Goal: Participate in discussion: Engage in conversation with other users on a specific topic

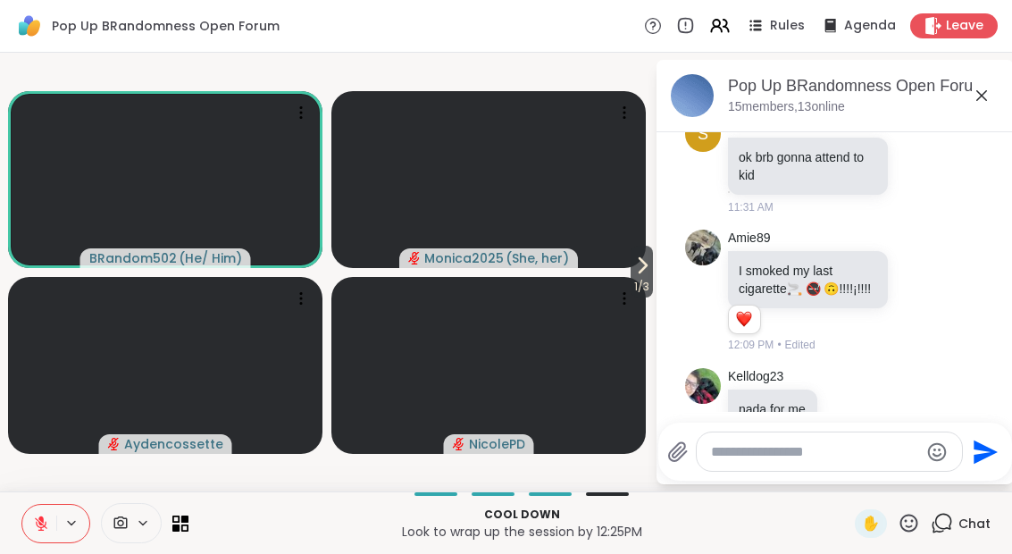
scroll to position [7606, 0]
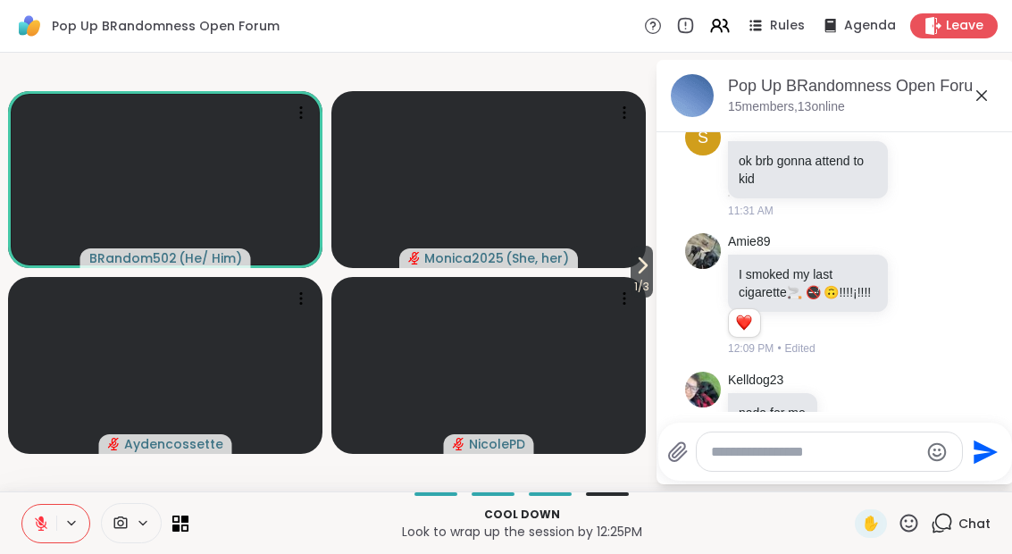
click at [991, 104] on icon at bounding box center [981, 95] width 21 height 21
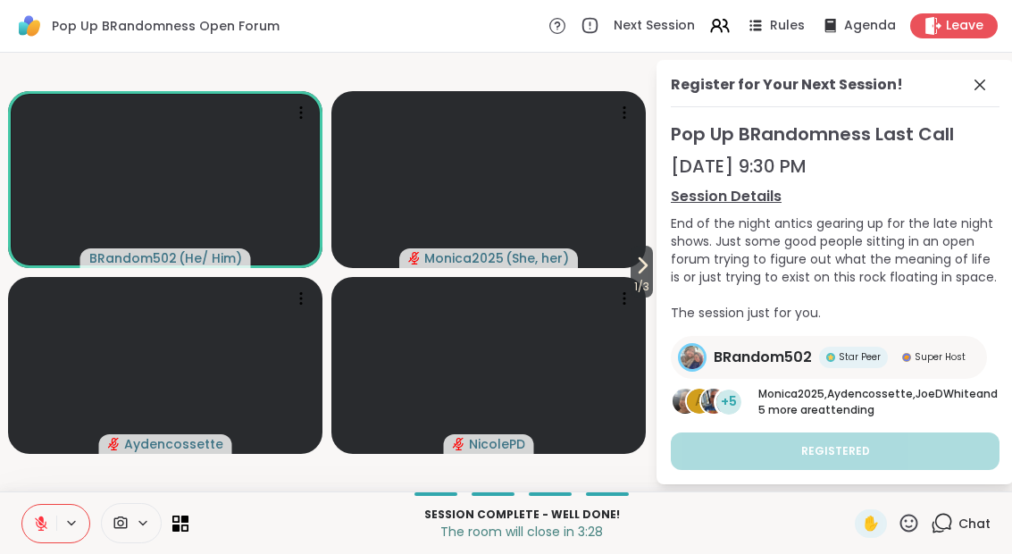
click at [44, 537] on button at bounding box center [39, 523] width 34 height 38
click at [39, 517] on icon at bounding box center [41, 523] width 16 height 16
click at [976, 92] on icon at bounding box center [979, 84] width 21 height 21
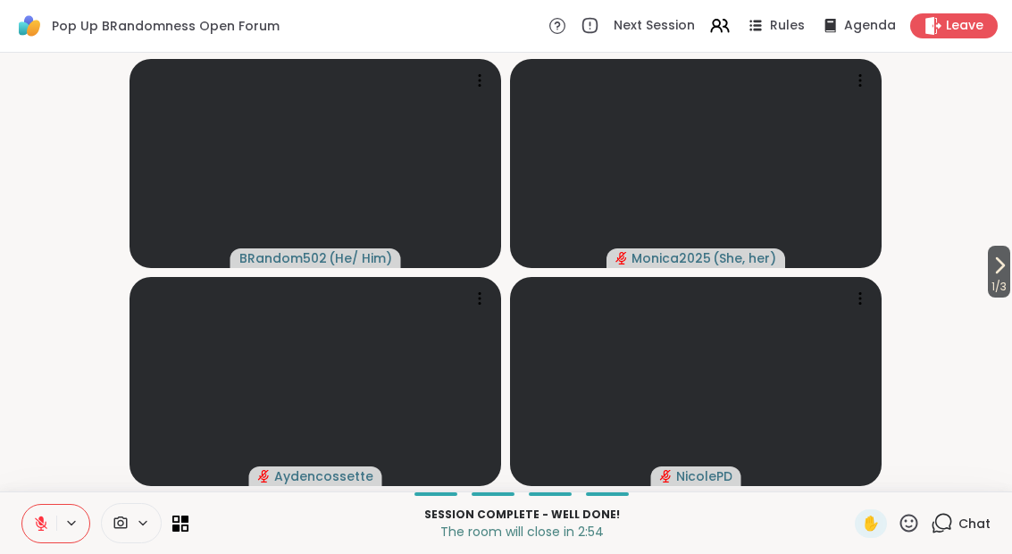
click at [1004, 272] on icon at bounding box center [998, 264] width 21 height 21
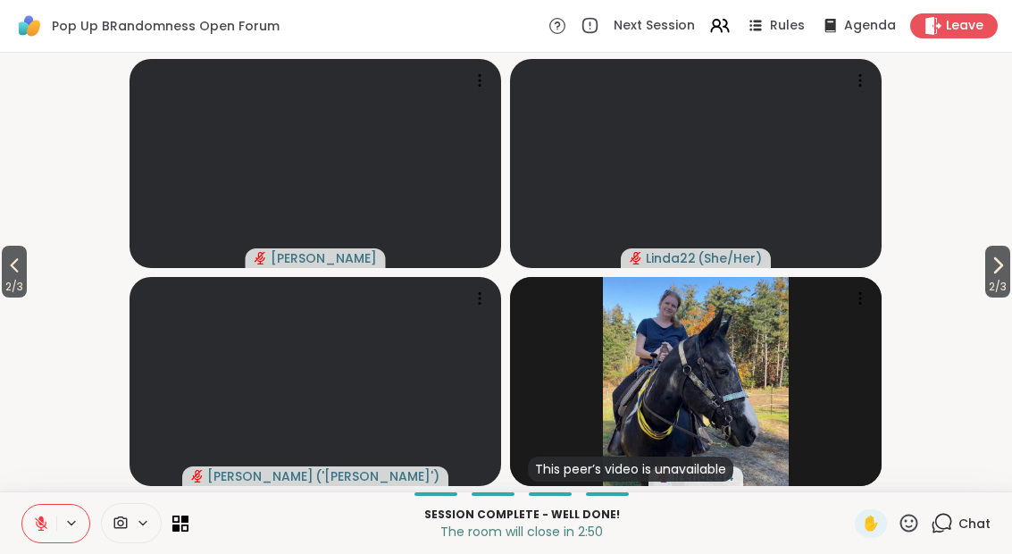
click at [1001, 264] on icon at bounding box center [997, 264] width 21 height 21
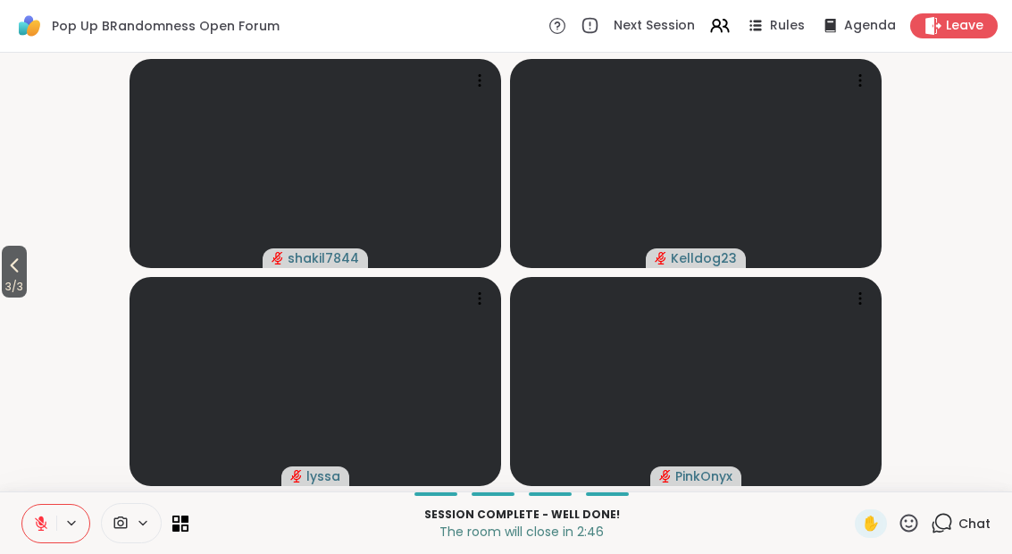
click at [3, 294] on span "3 / 3" at bounding box center [14, 286] width 25 height 21
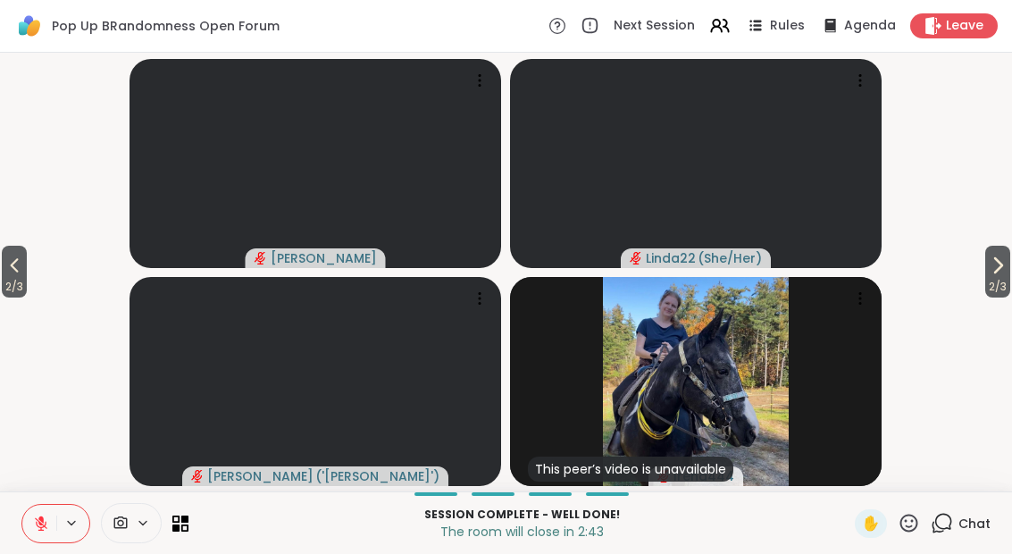
click at [27, 278] on span "2 / 3" at bounding box center [14, 286] width 25 height 21
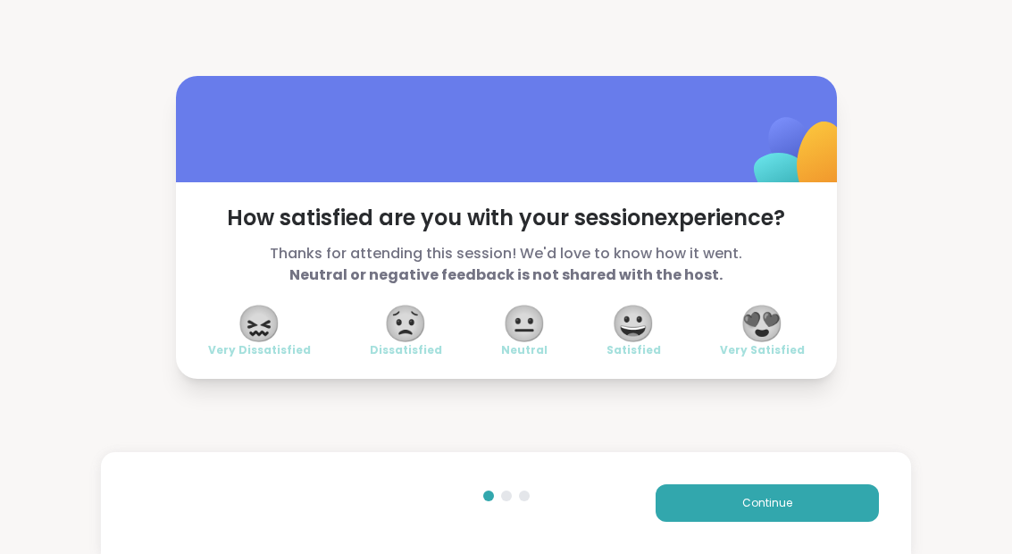
click at [638, 330] on span "😀" at bounding box center [633, 323] width 45 height 32
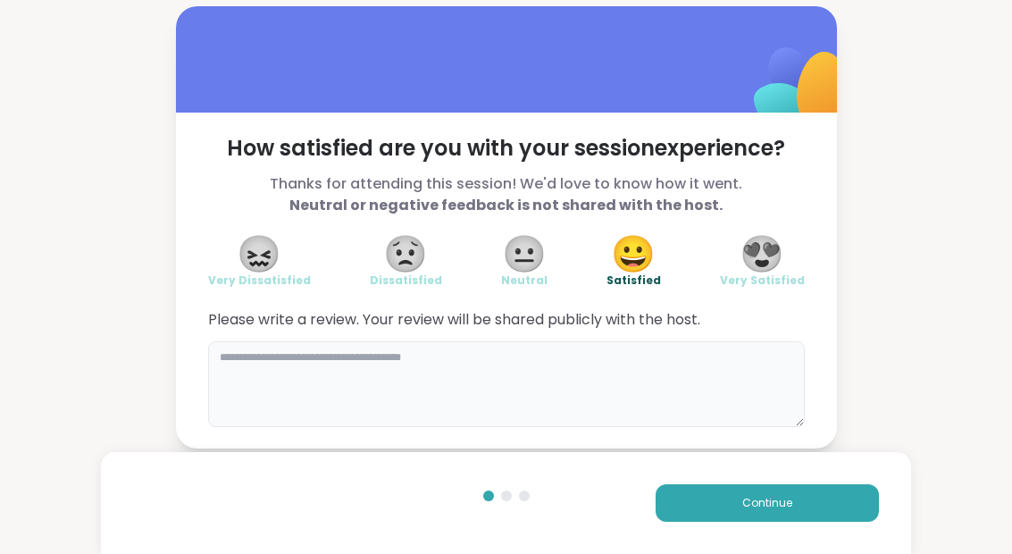
click at [474, 375] on textarea at bounding box center [506, 384] width 596 height 86
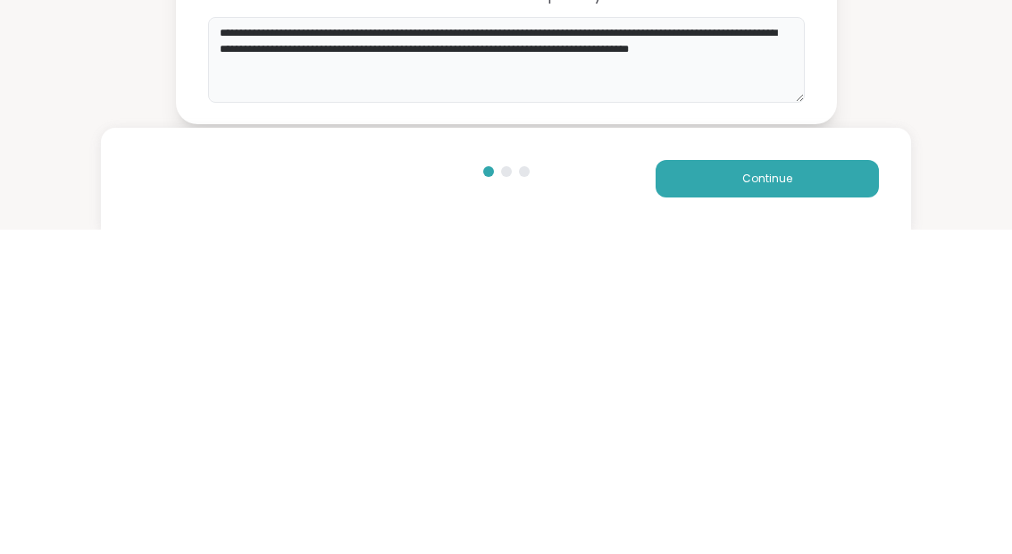
click at [584, 341] on textarea "**********" at bounding box center [506, 384] width 596 height 86
click at [485, 341] on textarea "**********" at bounding box center [506, 384] width 596 height 86
click at [656, 341] on textarea "**********" at bounding box center [506, 384] width 596 height 86
type textarea "**********"
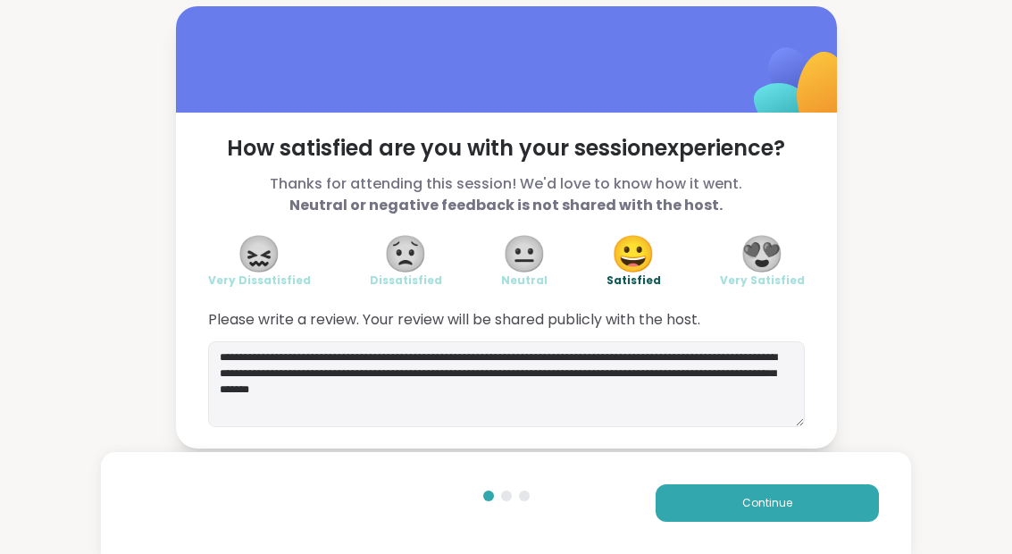
click at [785, 509] on span "Continue" at bounding box center [767, 503] width 50 height 16
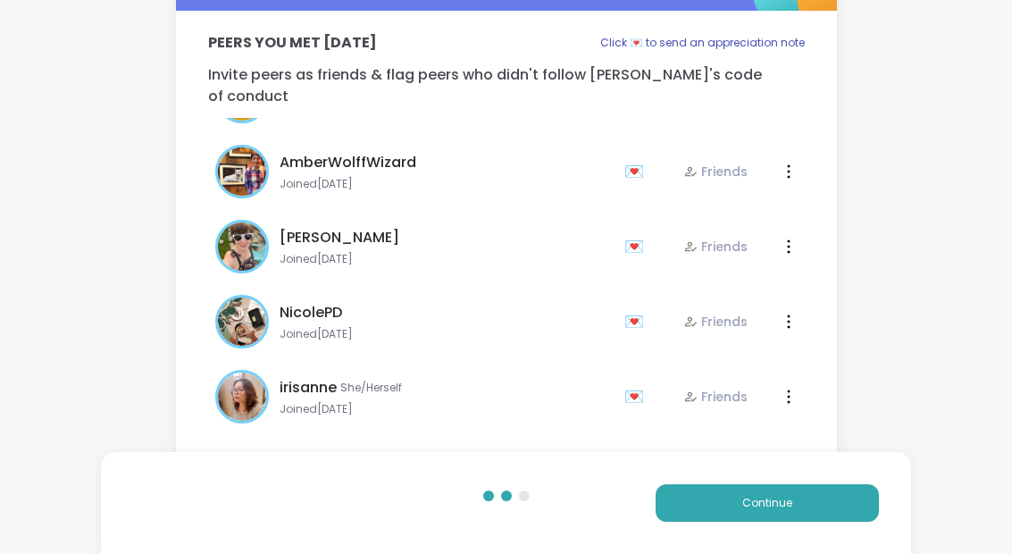
click at [736, 507] on button "Continue" at bounding box center [766, 503] width 223 height 38
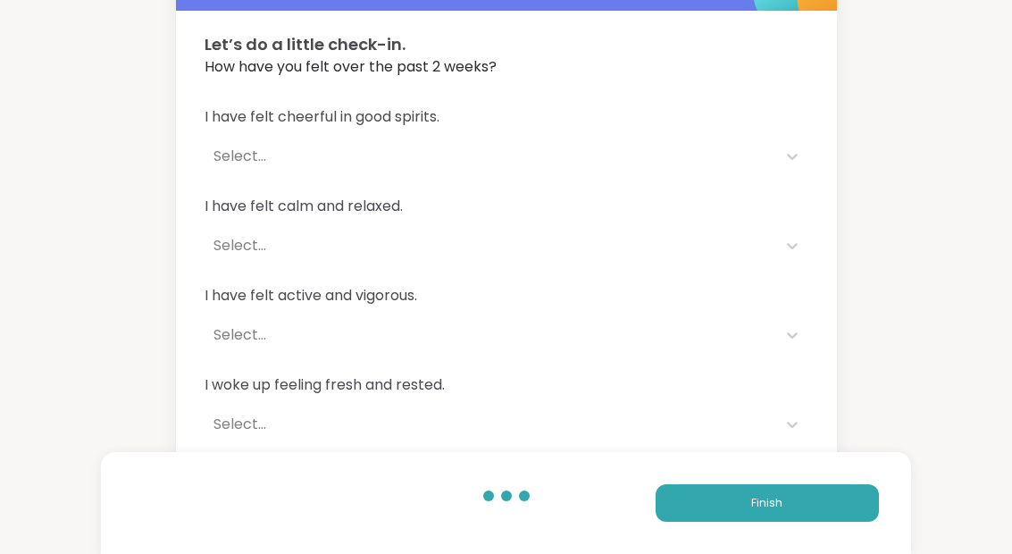
click at [730, 513] on button "Finish" at bounding box center [766, 503] width 223 height 38
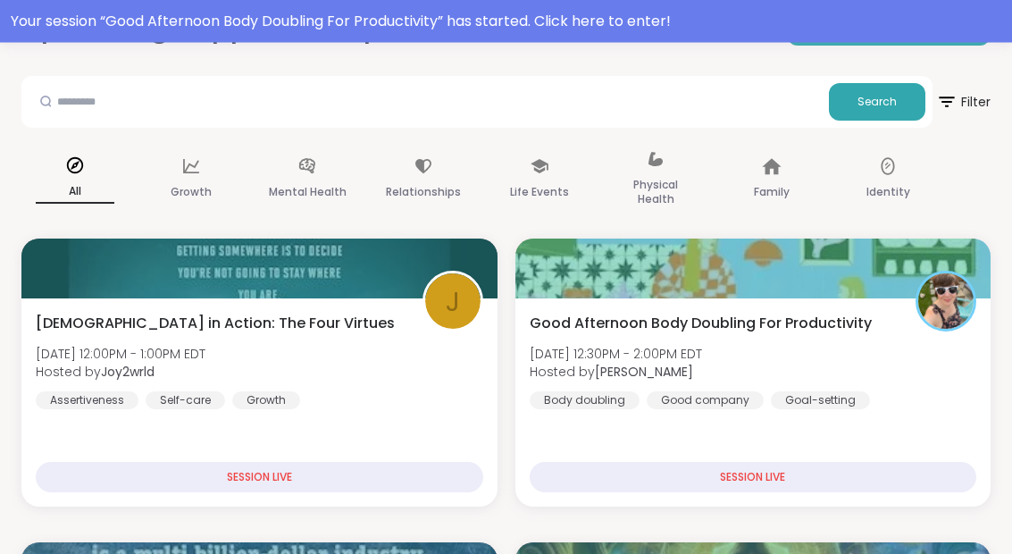
scroll to position [263, 0]
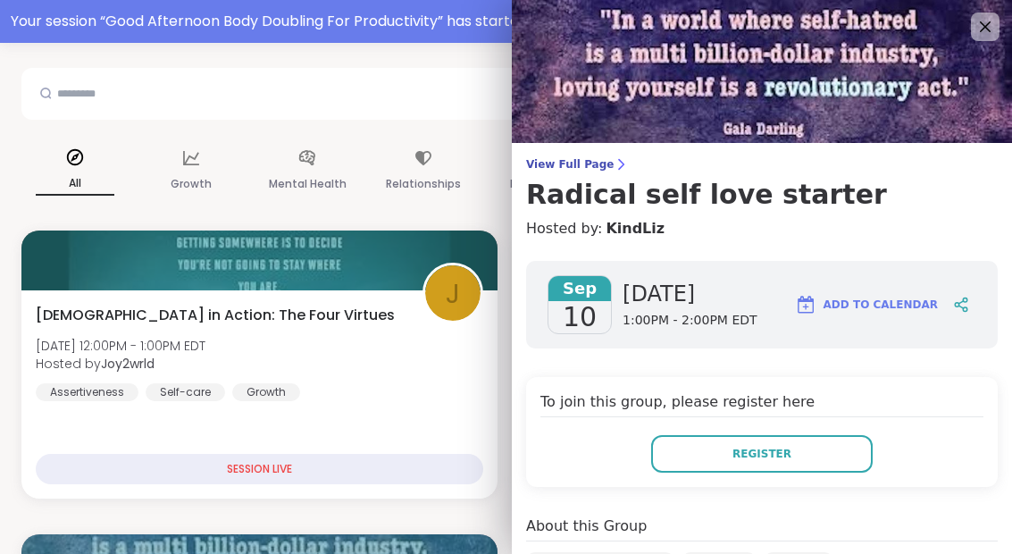
click at [993, 36] on icon at bounding box center [984, 26] width 21 height 21
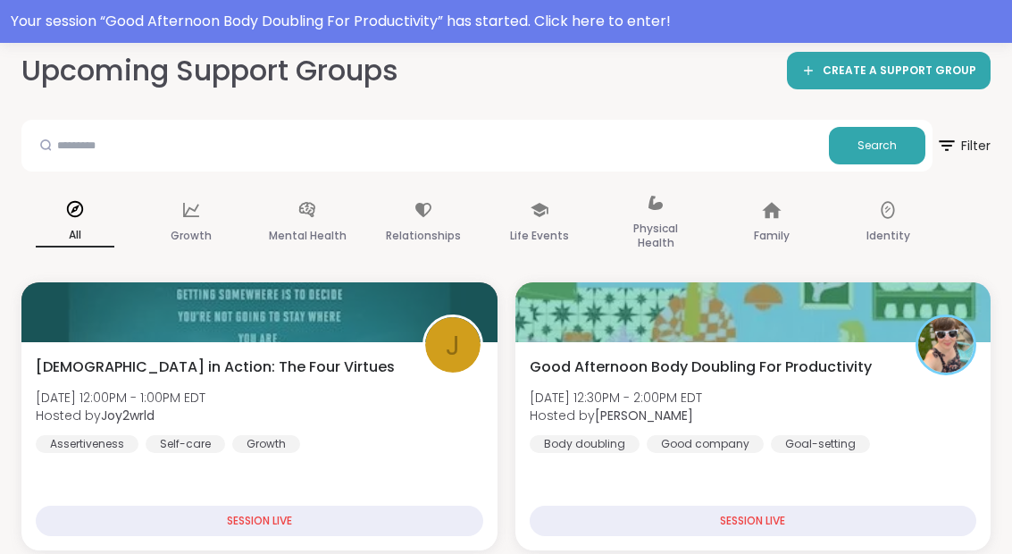
scroll to position [211, 0]
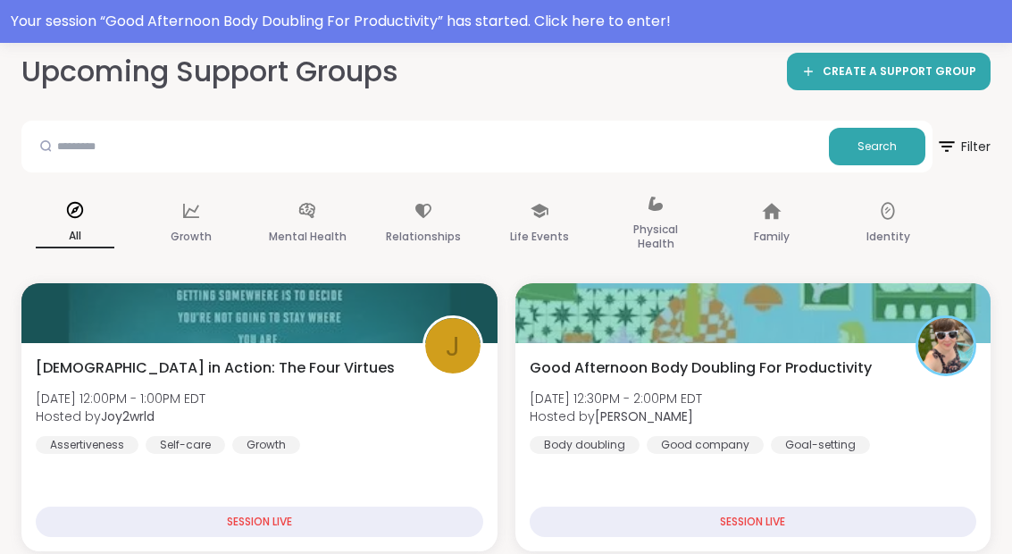
click at [643, 24] on div "Your session “ Good Afternoon Body Doubling For Productivity ” has started. Cli…" at bounding box center [506, 21] width 990 height 21
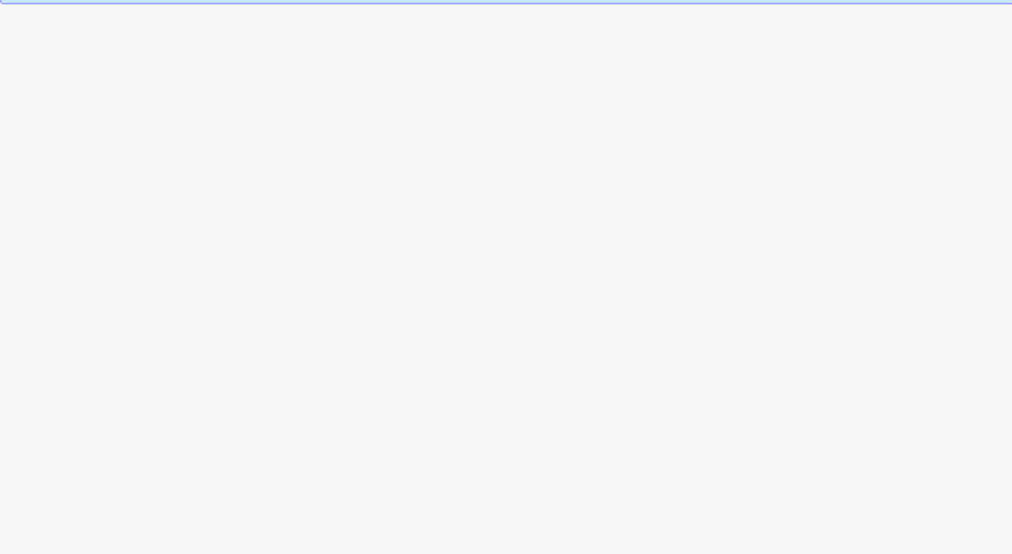
scroll to position [34, 0]
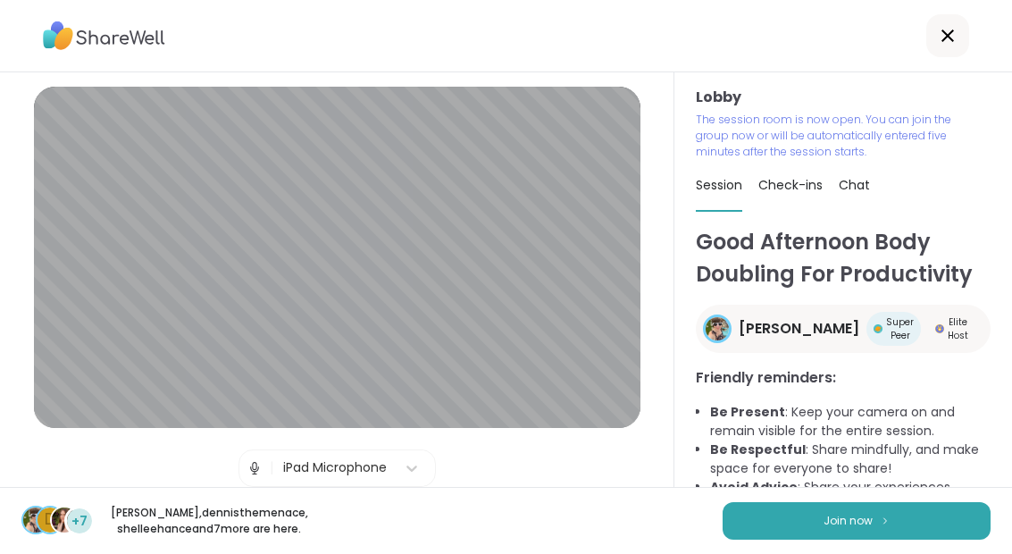
click at [837, 530] on button "Join now" at bounding box center [856, 521] width 268 height 38
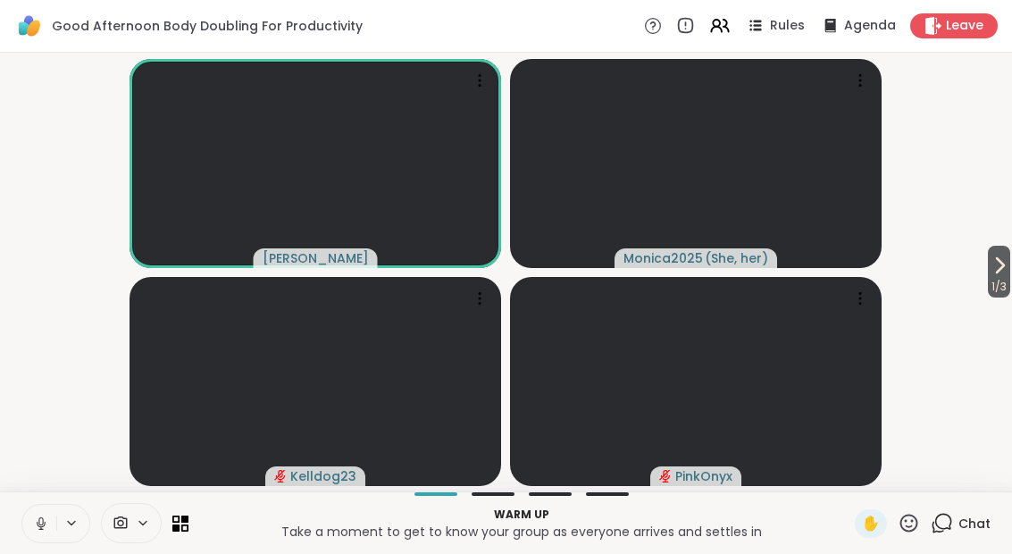
click at [720, 26] on icon at bounding box center [716, 23] width 7 height 7
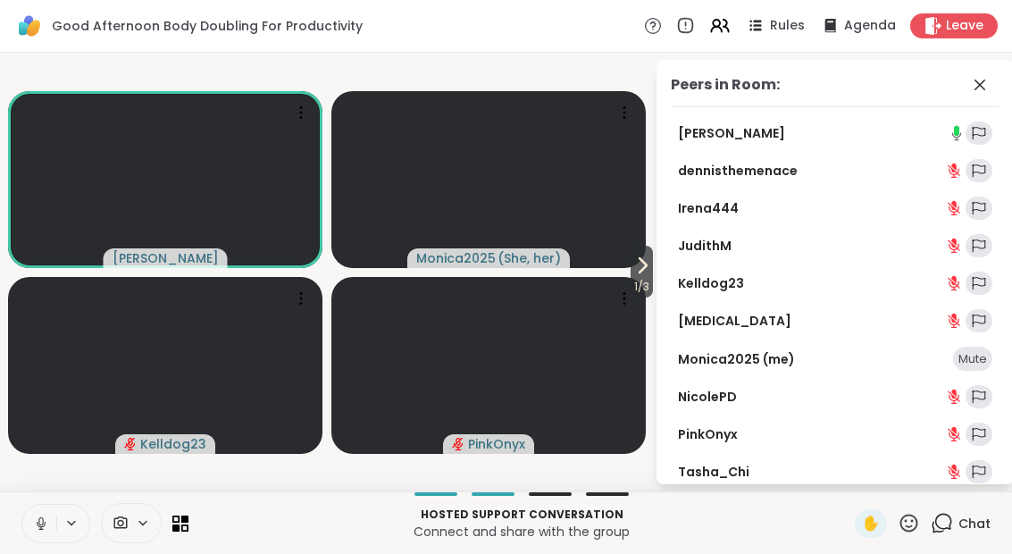
click at [979, 89] on icon at bounding box center [979, 84] width 21 height 21
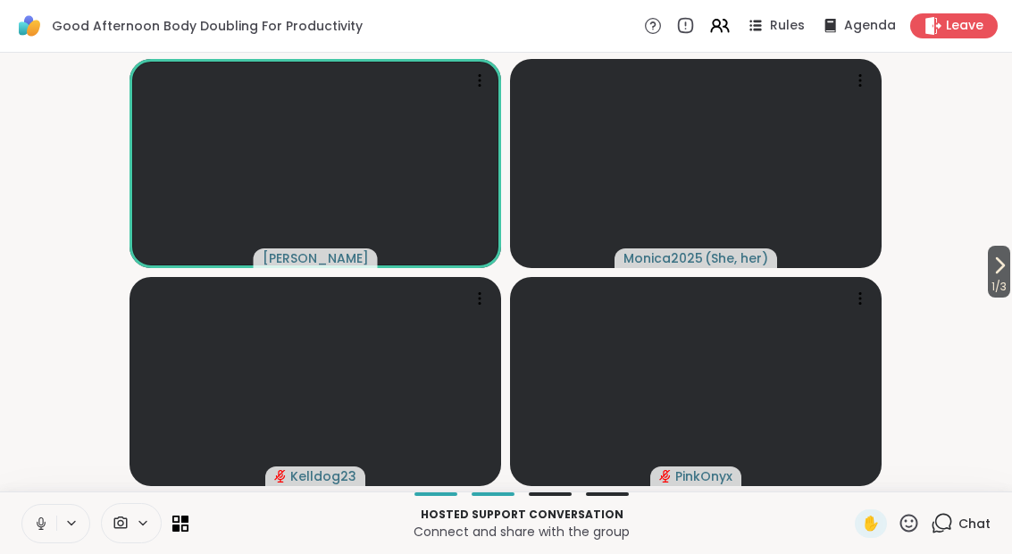
click at [27, 529] on button at bounding box center [39, 523] width 34 height 38
click at [1006, 290] on span "1 / 3" at bounding box center [999, 286] width 22 height 21
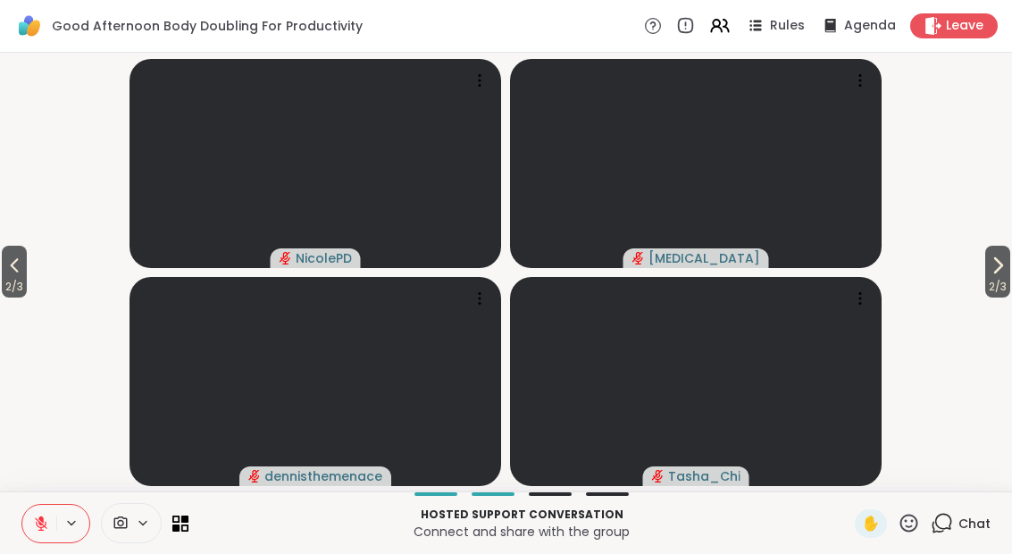
click at [963, 259] on video-player-container "2 / 3 2 / 3 [PERSON_NAME][MEDICAL_DATA] dennisthemenace Tasha_Chi" at bounding box center [506, 272] width 990 height 424
click at [988, 285] on span "2 / 3" at bounding box center [997, 286] width 25 height 21
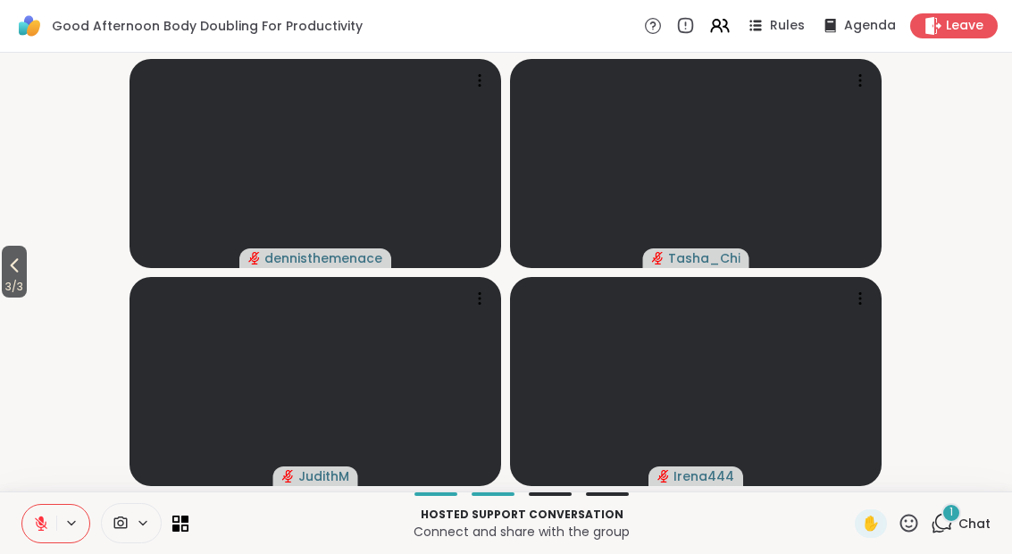
click at [953, 516] on span "1" at bounding box center [951, 511] width 4 height 15
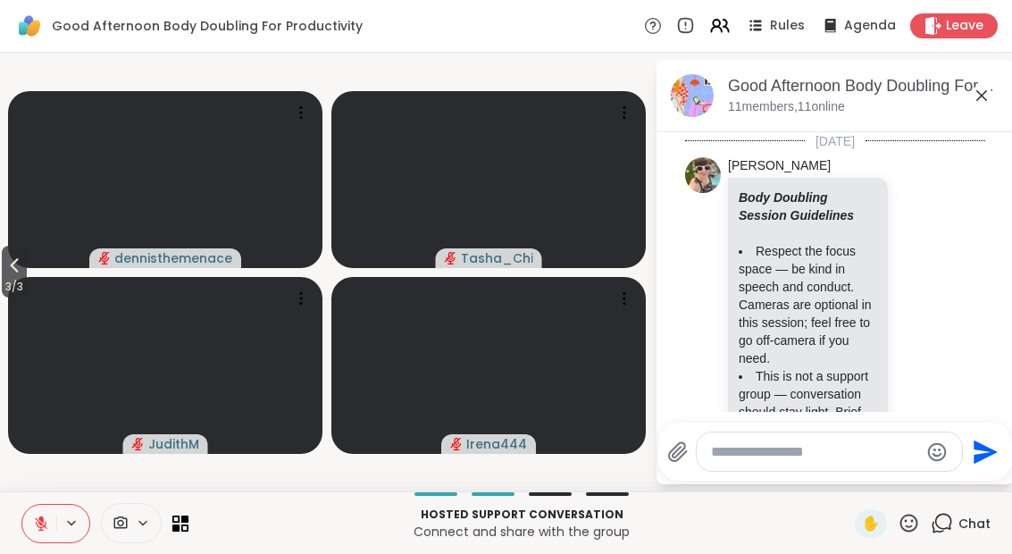
scroll to position [738, 0]
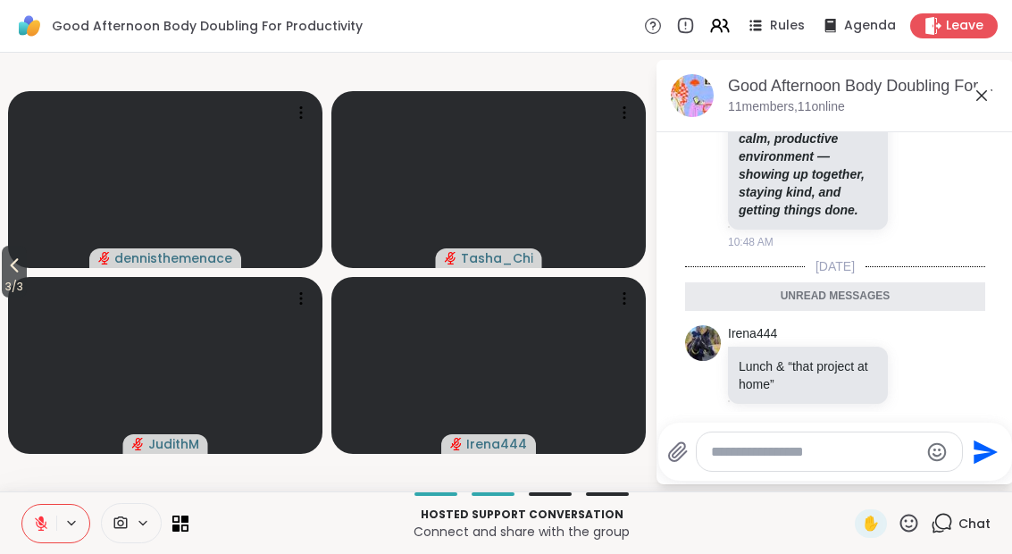
click at [27, 265] on button "3 / 3" at bounding box center [14, 272] width 25 height 52
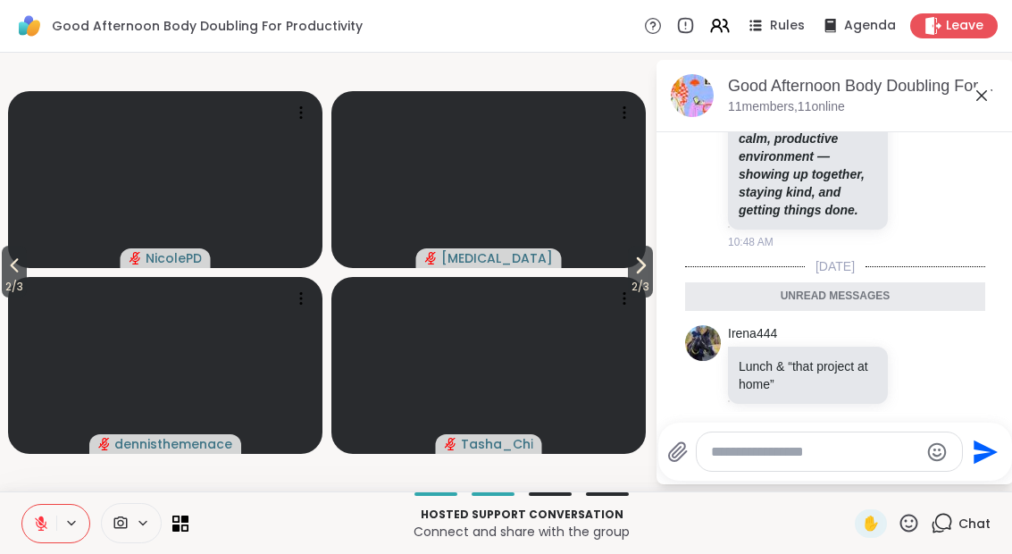
click at [27, 268] on button "2 / 3" at bounding box center [14, 272] width 25 height 52
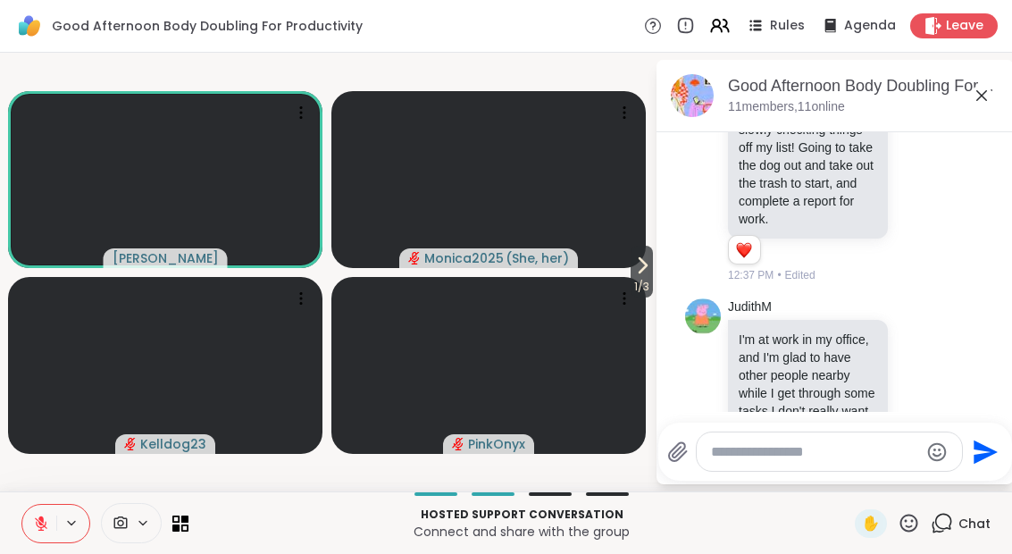
scroll to position [1287, 0]
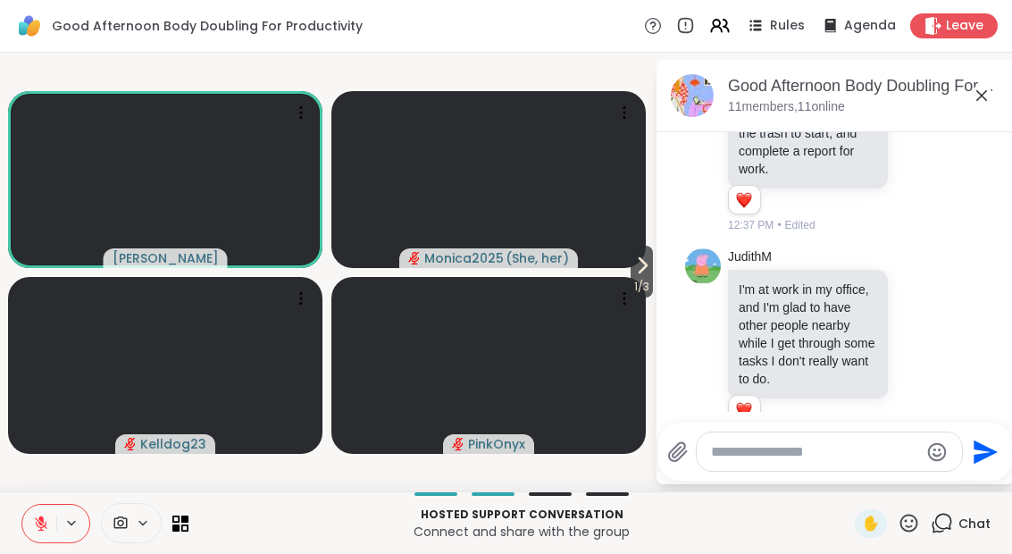
click at [641, 282] on span "1 / 3" at bounding box center [641, 286] width 22 height 21
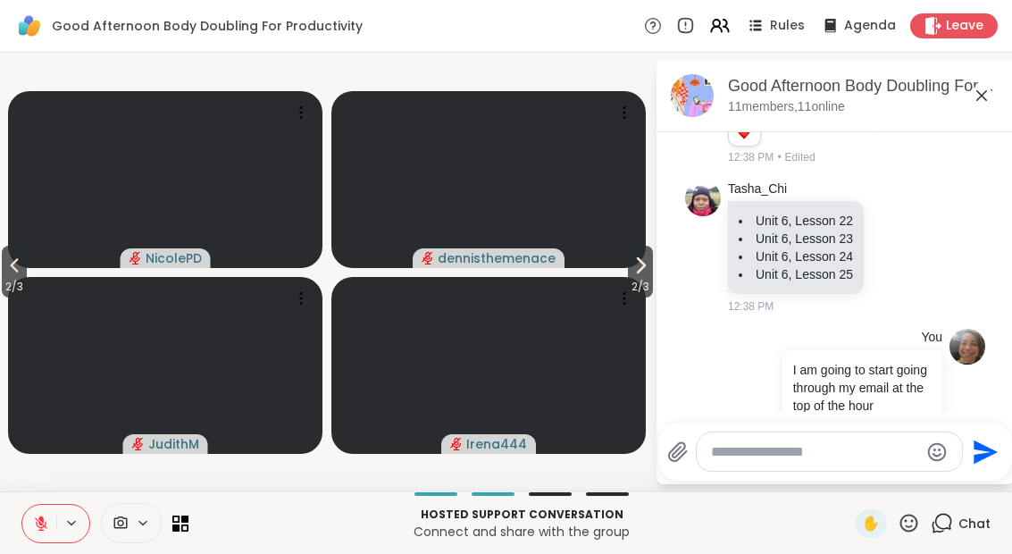
scroll to position [1678, 0]
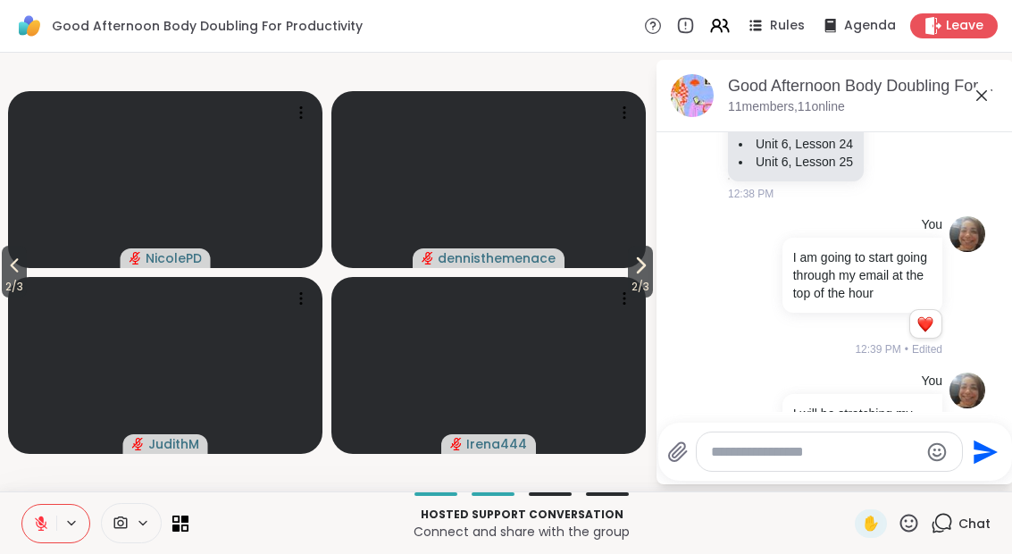
click at [644, 276] on icon at bounding box center [640, 264] width 21 height 21
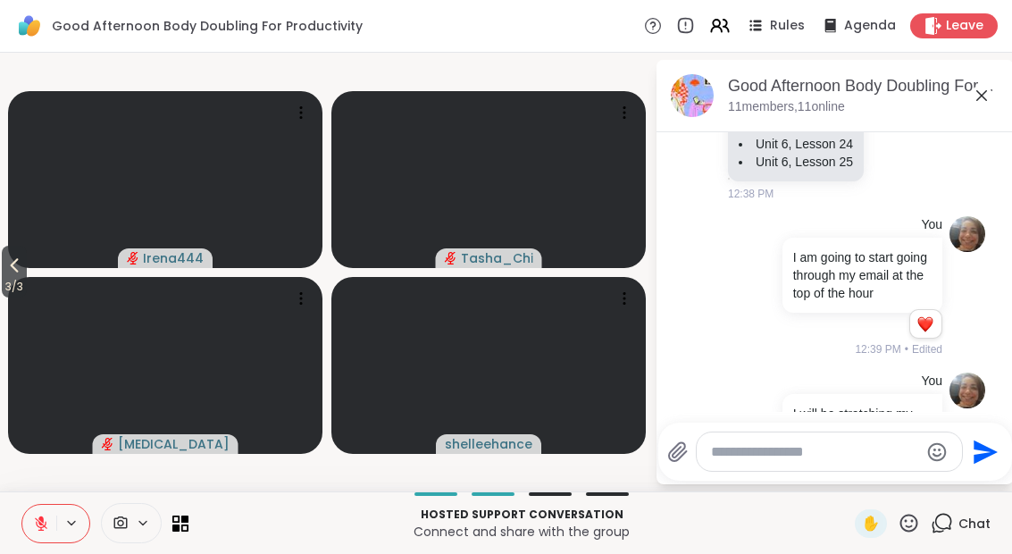
click at [27, 284] on span "3 / 3" at bounding box center [14, 286] width 25 height 21
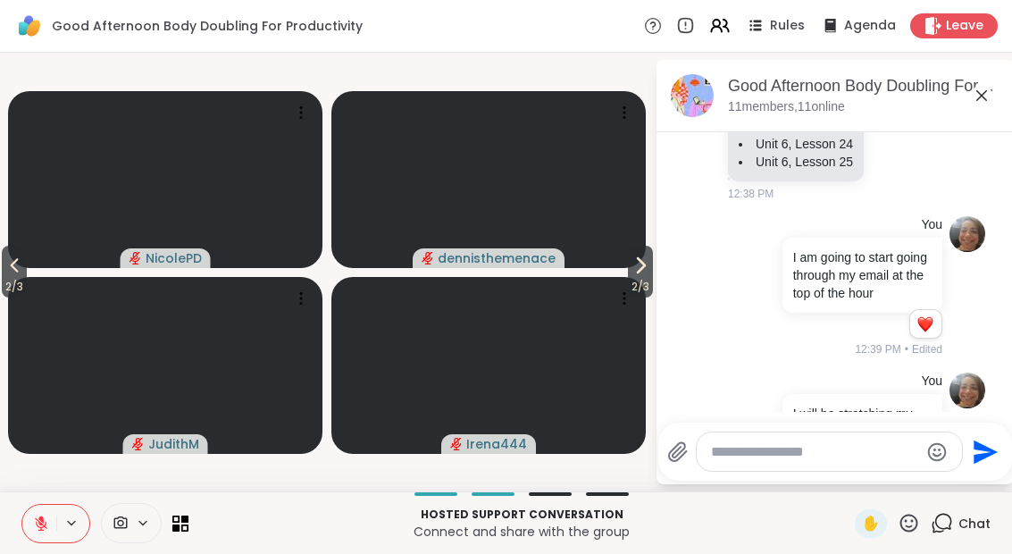
click at [27, 263] on button "2 / 3" at bounding box center [14, 272] width 25 height 52
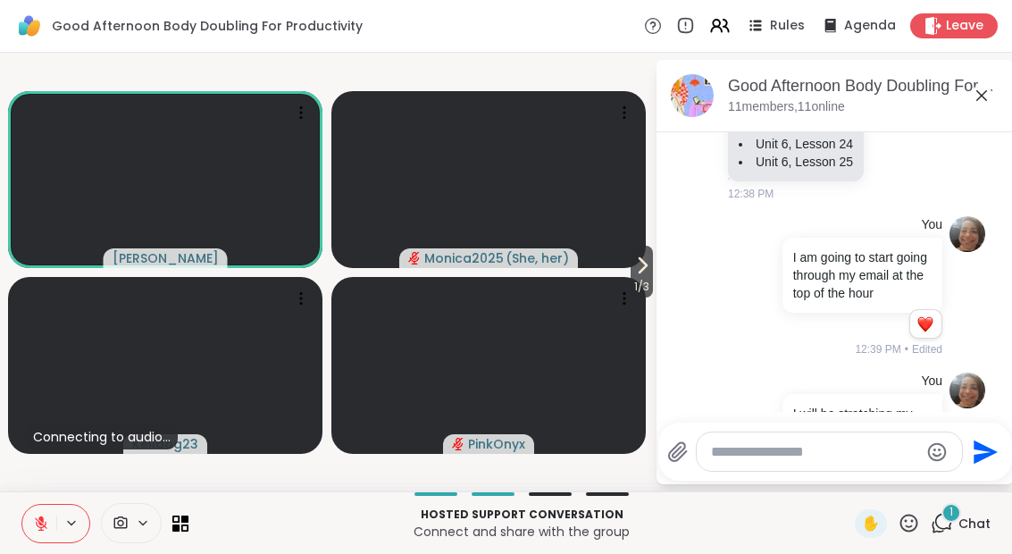
scroll to position [1851, 0]
